Goal: Task Accomplishment & Management: Manage account settings

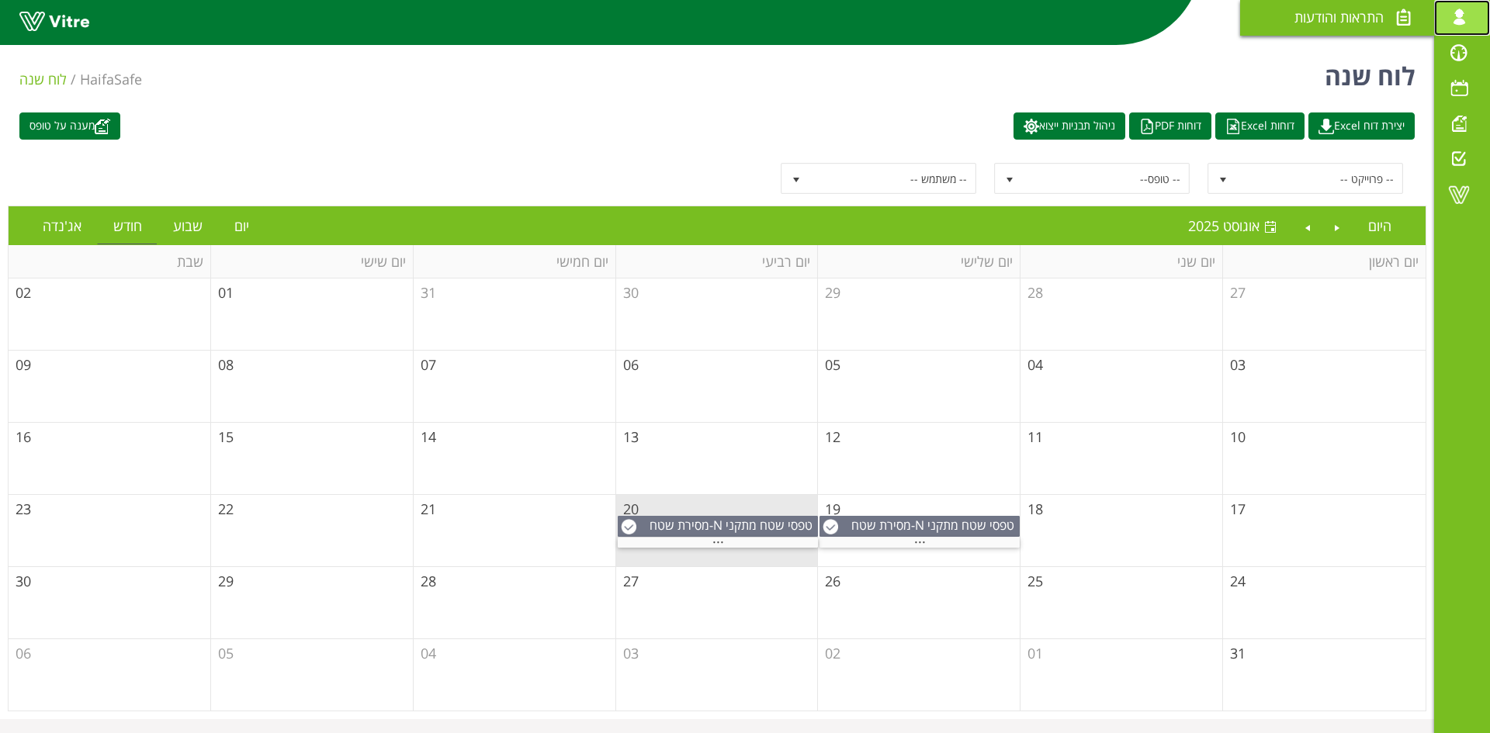
click at [1465, 16] on span at bounding box center [1458, 17] width 39 height 19
click at [1453, 196] on span at bounding box center [1458, 194] width 39 height 19
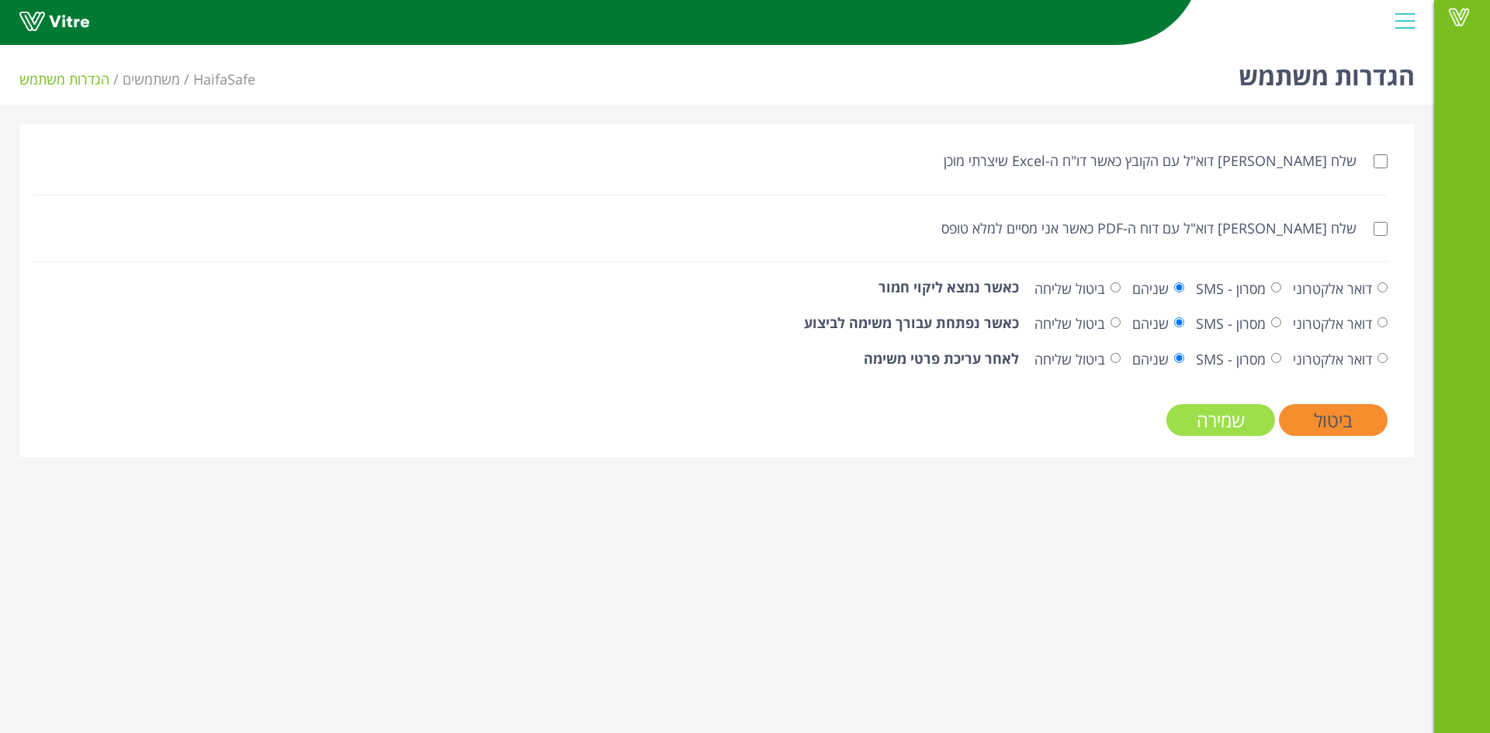
click at [1233, 421] on input "שמירה" at bounding box center [1220, 420] width 109 height 32
drag, startPoint x: 1382, startPoint y: 292, endPoint x: 1383, endPoint y: 318, distance: 26.4
click at [1383, 296] on label "דואר אלקטרוני" at bounding box center [1340, 289] width 95 height 20
click at [1383, 293] on input "דואר אלקטרוני" at bounding box center [1382, 287] width 10 height 10
radio input "true"
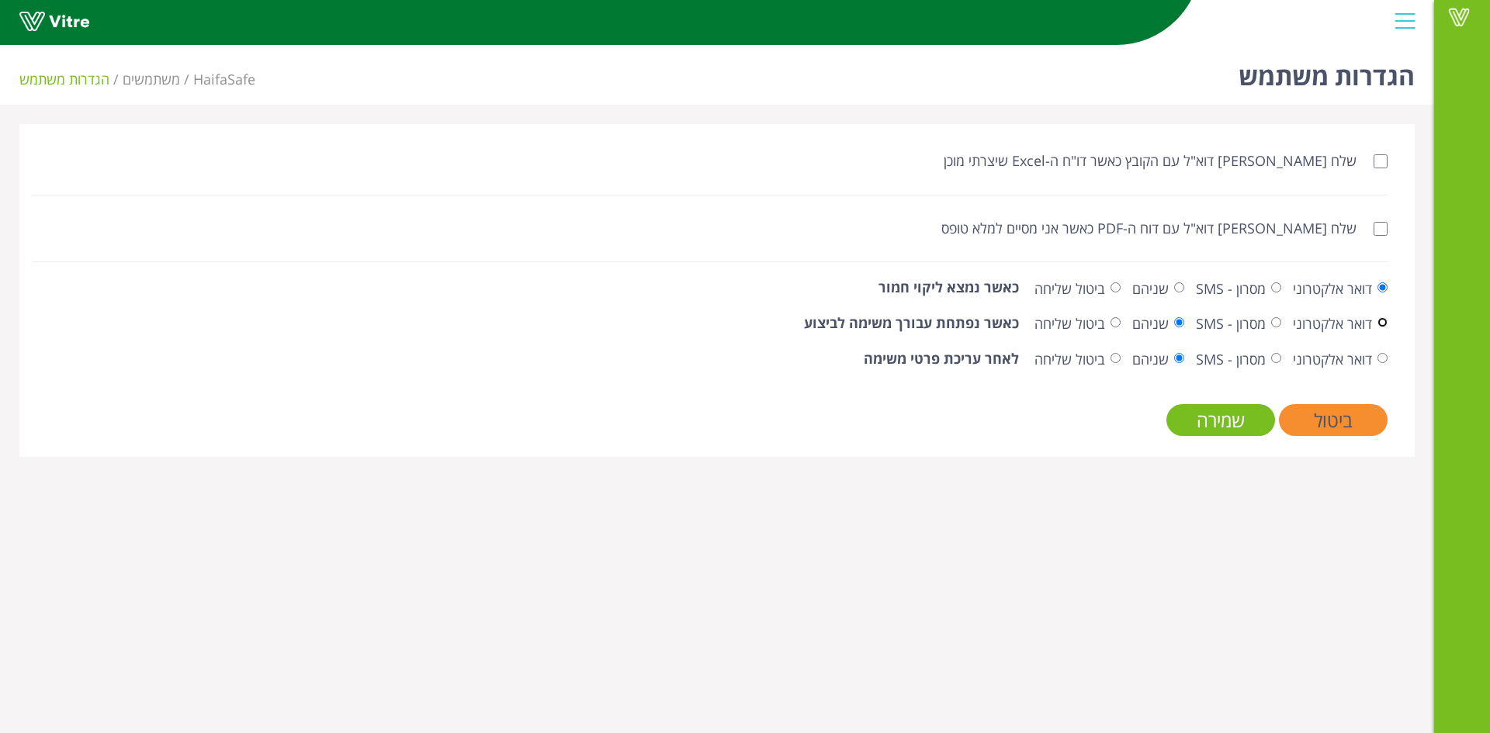
click at [1384, 320] on input "דואר אלקטרוני" at bounding box center [1382, 322] width 10 height 10
radio input "true"
click at [1384, 356] on input "דואר אלקטרוני" at bounding box center [1382, 358] width 10 height 10
radio input "true"
click at [1235, 418] on input "שמירה" at bounding box center [1220, 420] width 109 height 32
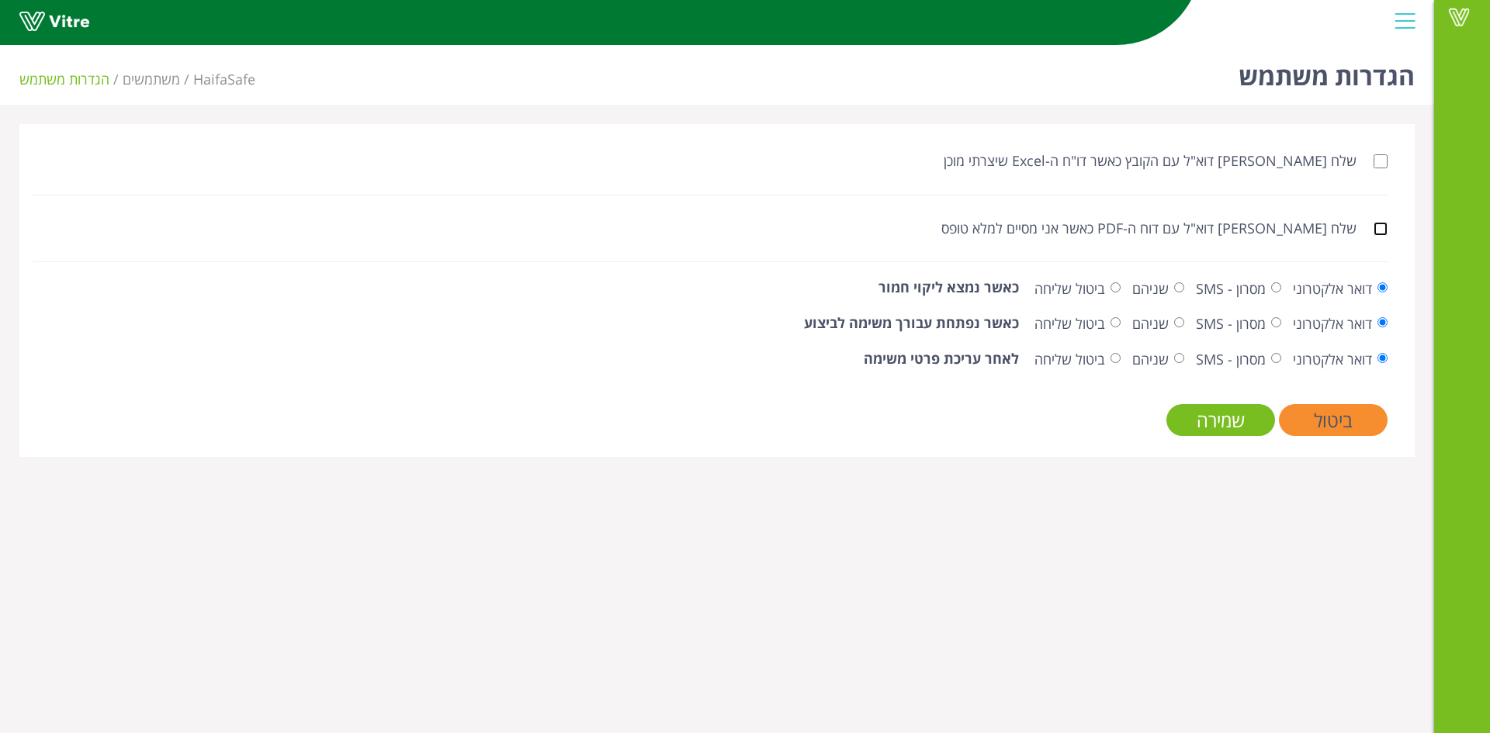
click at [1381, 227] on input "שלח [PERSON_NAME] דוא"ל עם דוח ה-PDF כאשר אני מסיים למלא טופס" at bounding box center [1380, 229] width 14 height 14
checkbox input "true"
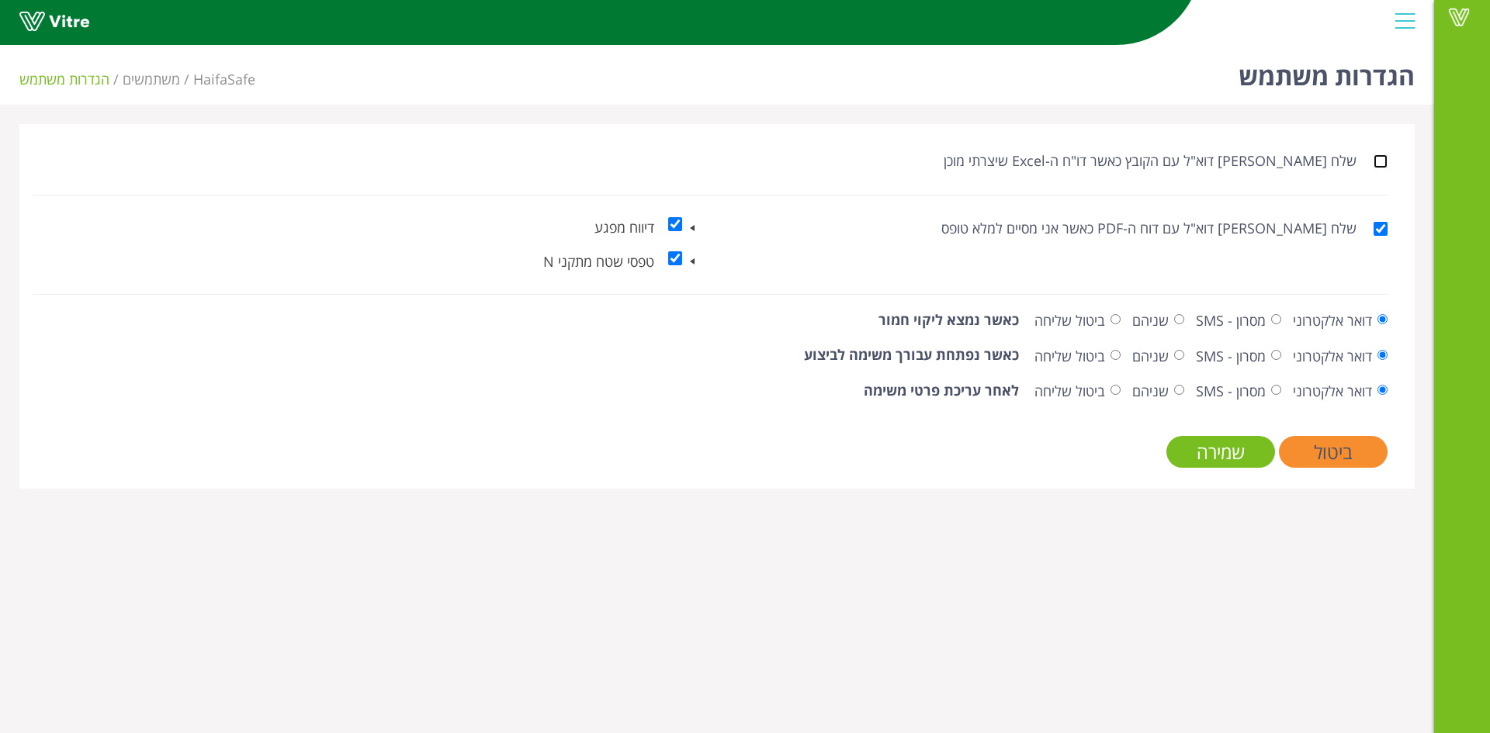
click at [1386, 166] on input "שלח [PERSON_NAME] דוא"ל עם הקובץ כאשר דו"ח ה-Excel שיצרתי מוכן" at bounding box center [1380, 161] width 14 height 14
checkbox input "false"
click at [1222, 445] on input "שמירה" at bounding box center [1220, 452] width 109 height 32
